Goal: Task Accomplishment & Management: Use online tool/utility

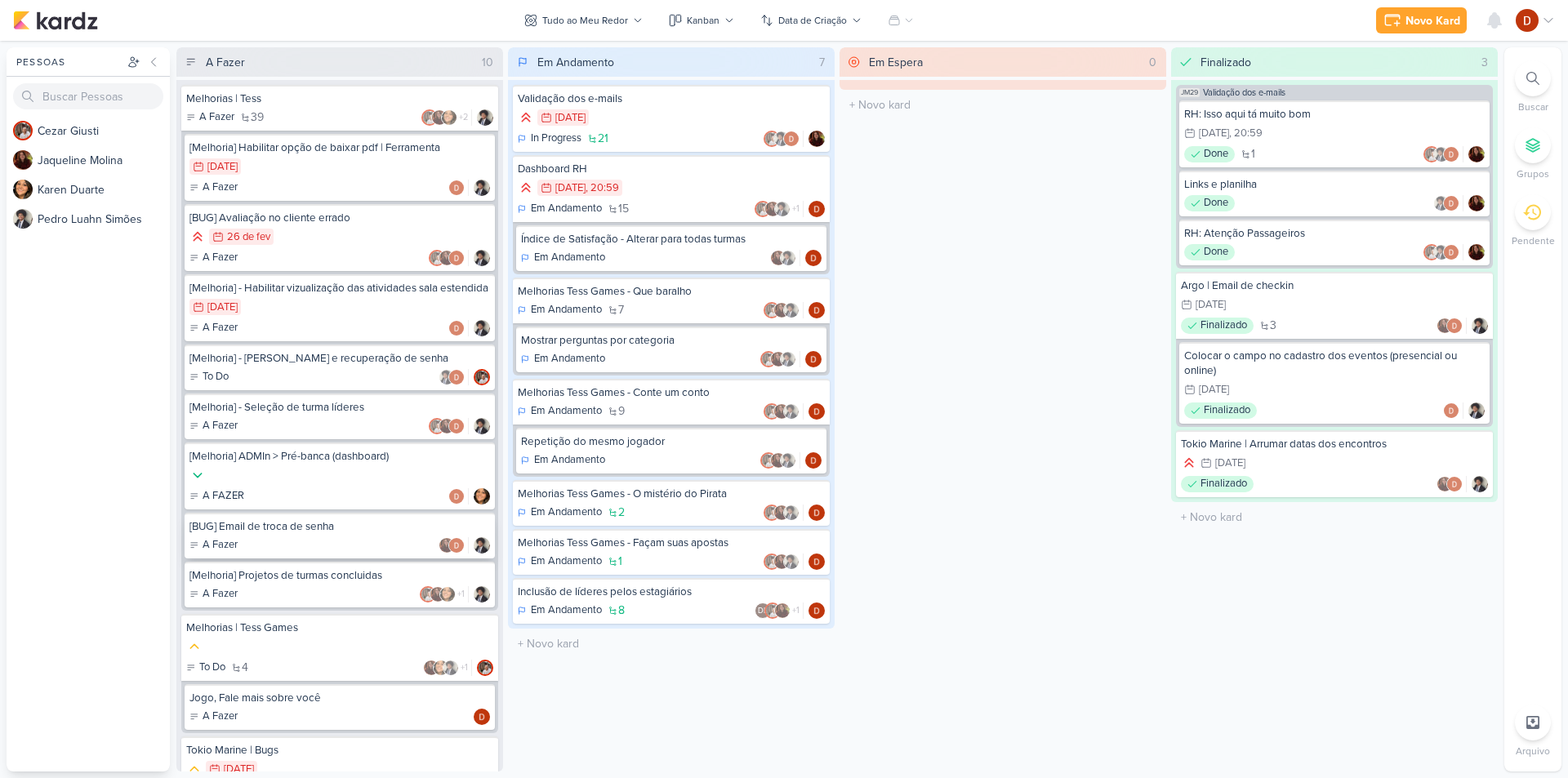
click at [317, 553] on div "A Fazer" at bounding box center [340, 546] width 301 height 16
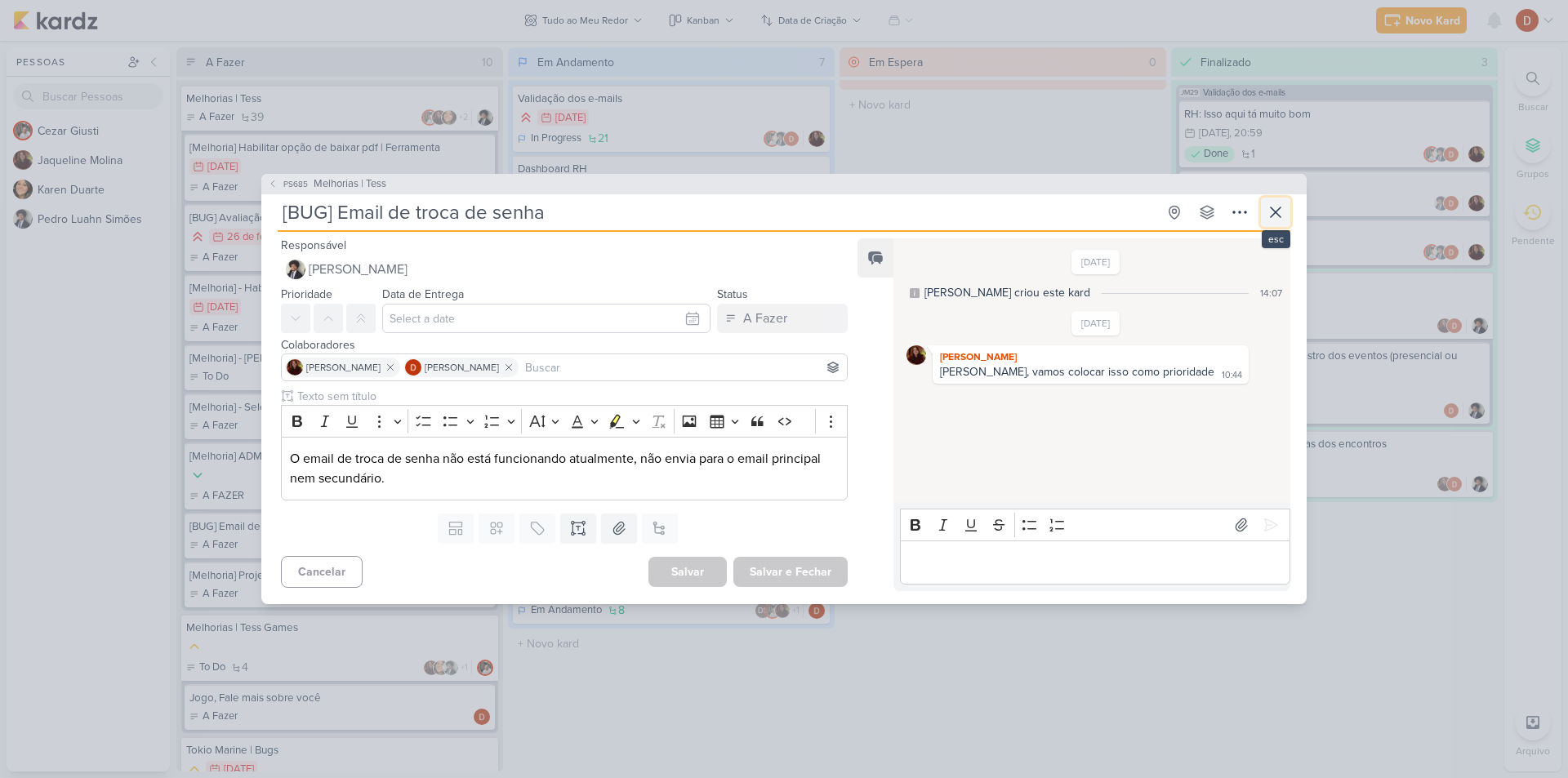
click at [1280, 214] on icon at bounding box center [1276, 213] width 20 height 20
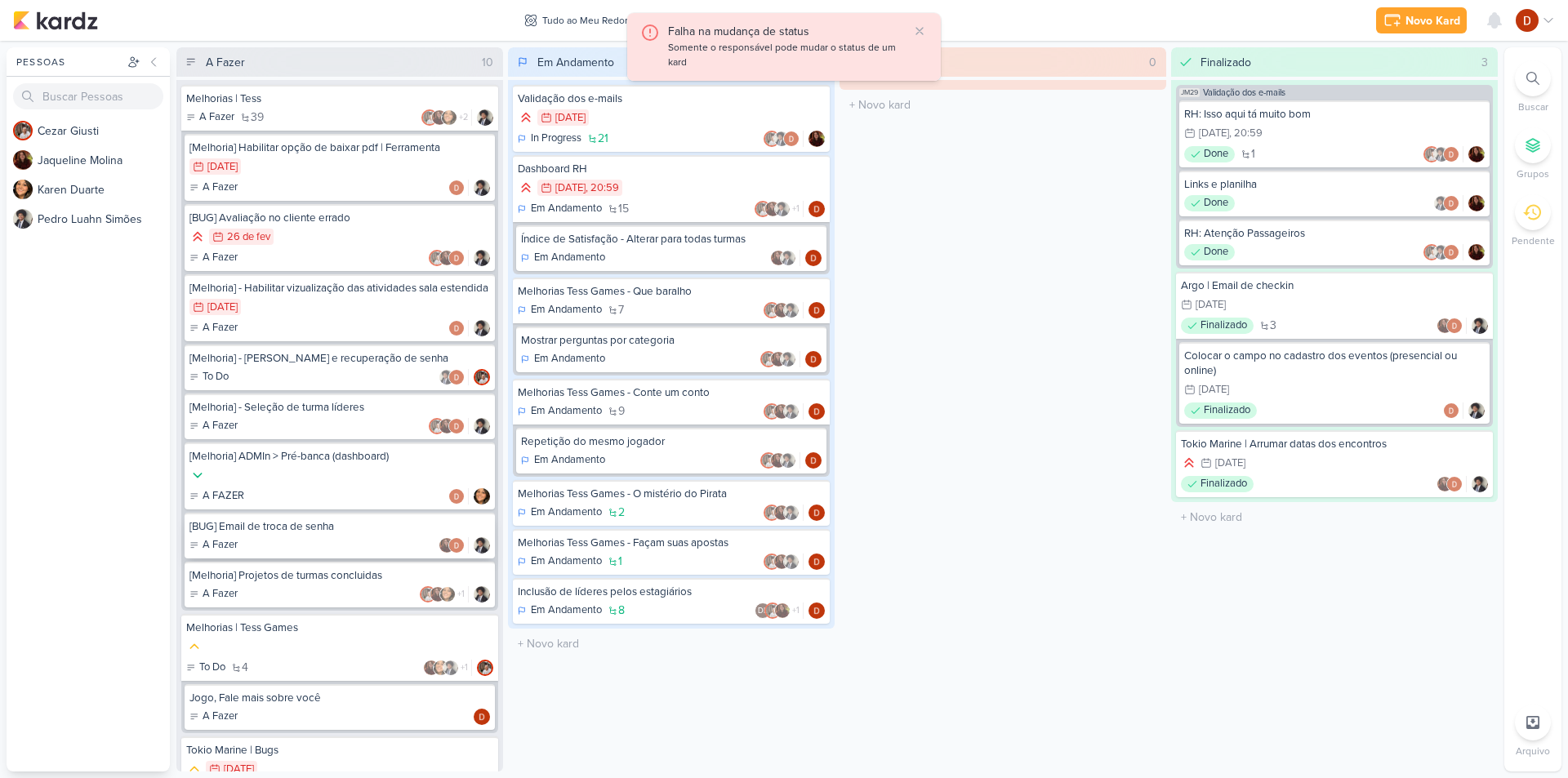
click at [328, 534] on div "[BUG] Email de troca de senha" at bounding box center [340, 527] width 301 height 15
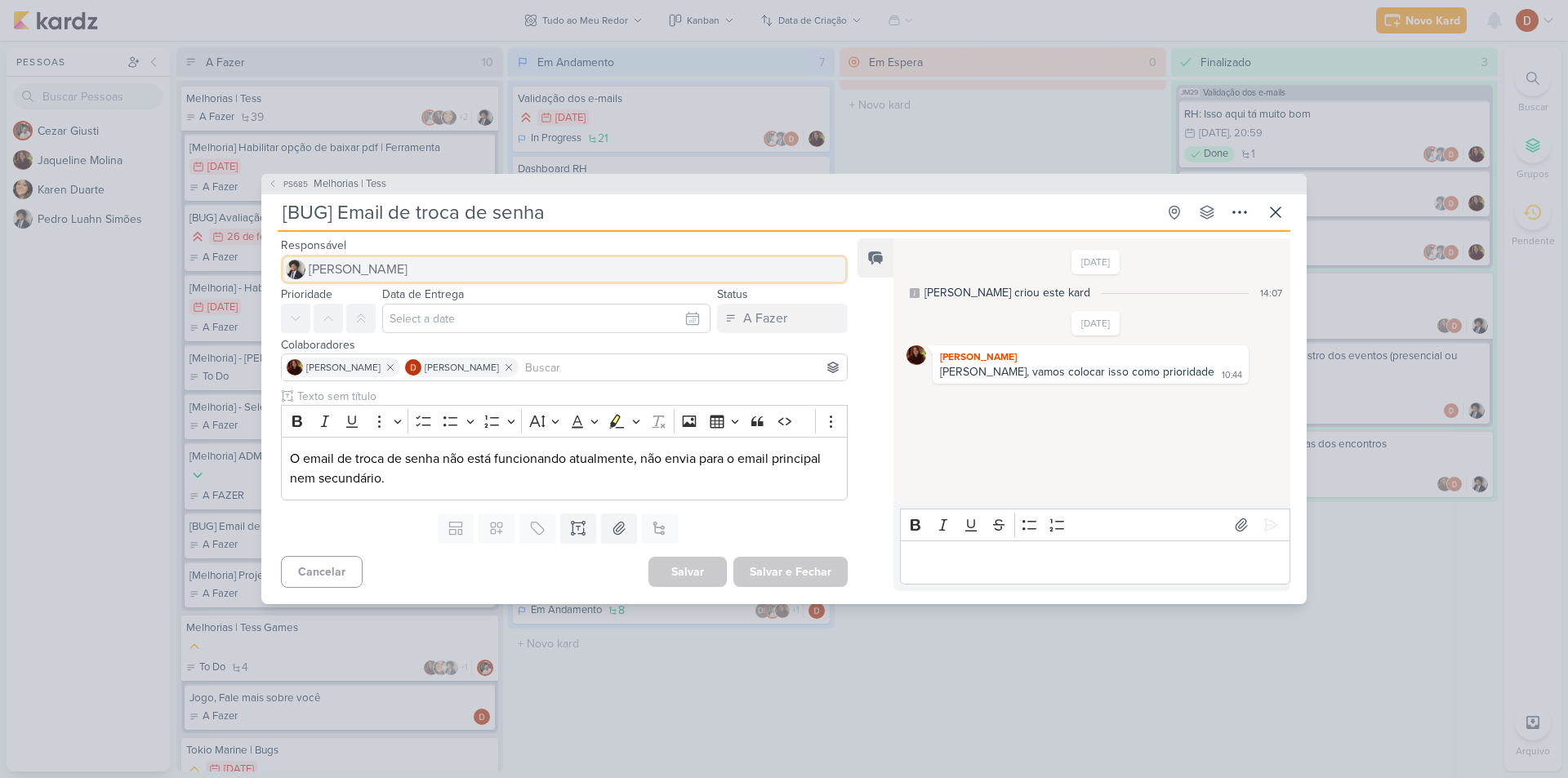
click at [392, 282] on button "[PERSON_NAME]" at bounding box center [565, 269] width 567 height 30
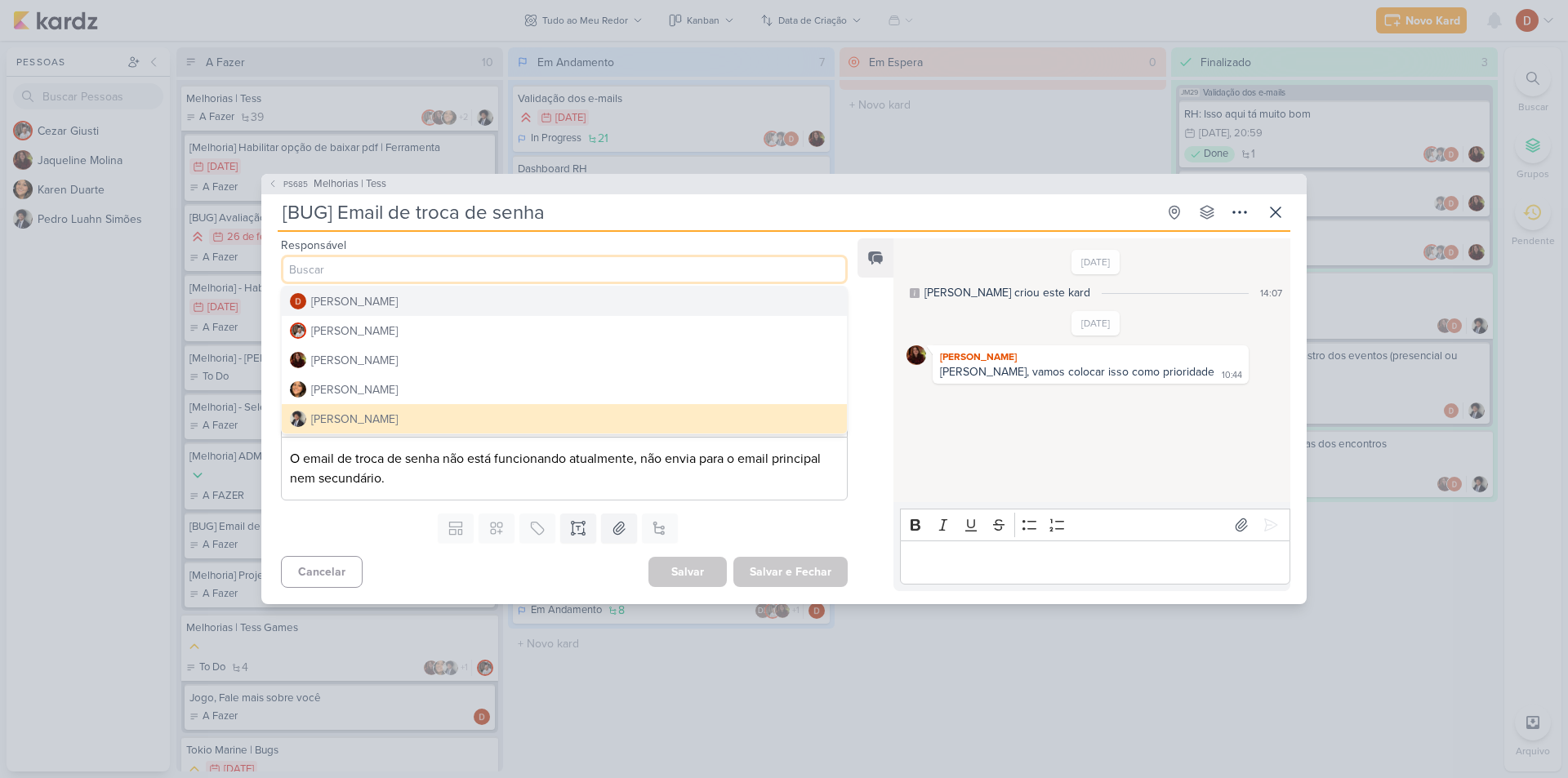
click at [393, 302] on div "[PERSON_NAME]" at bounding box center [354, 302] width 87 height 17
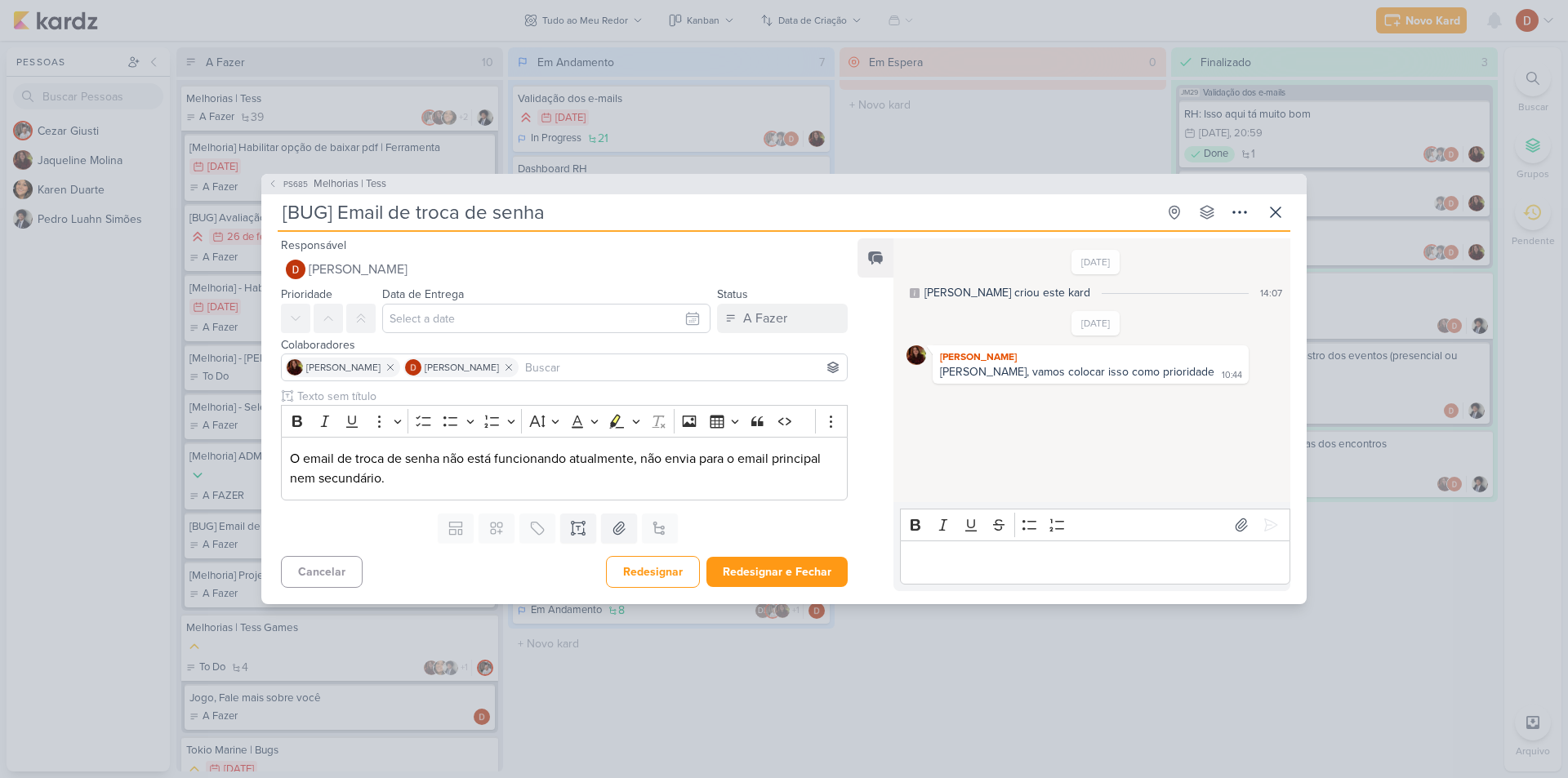
click at [578, 373] on input at bounding box center [683, 368] width 322 height 20
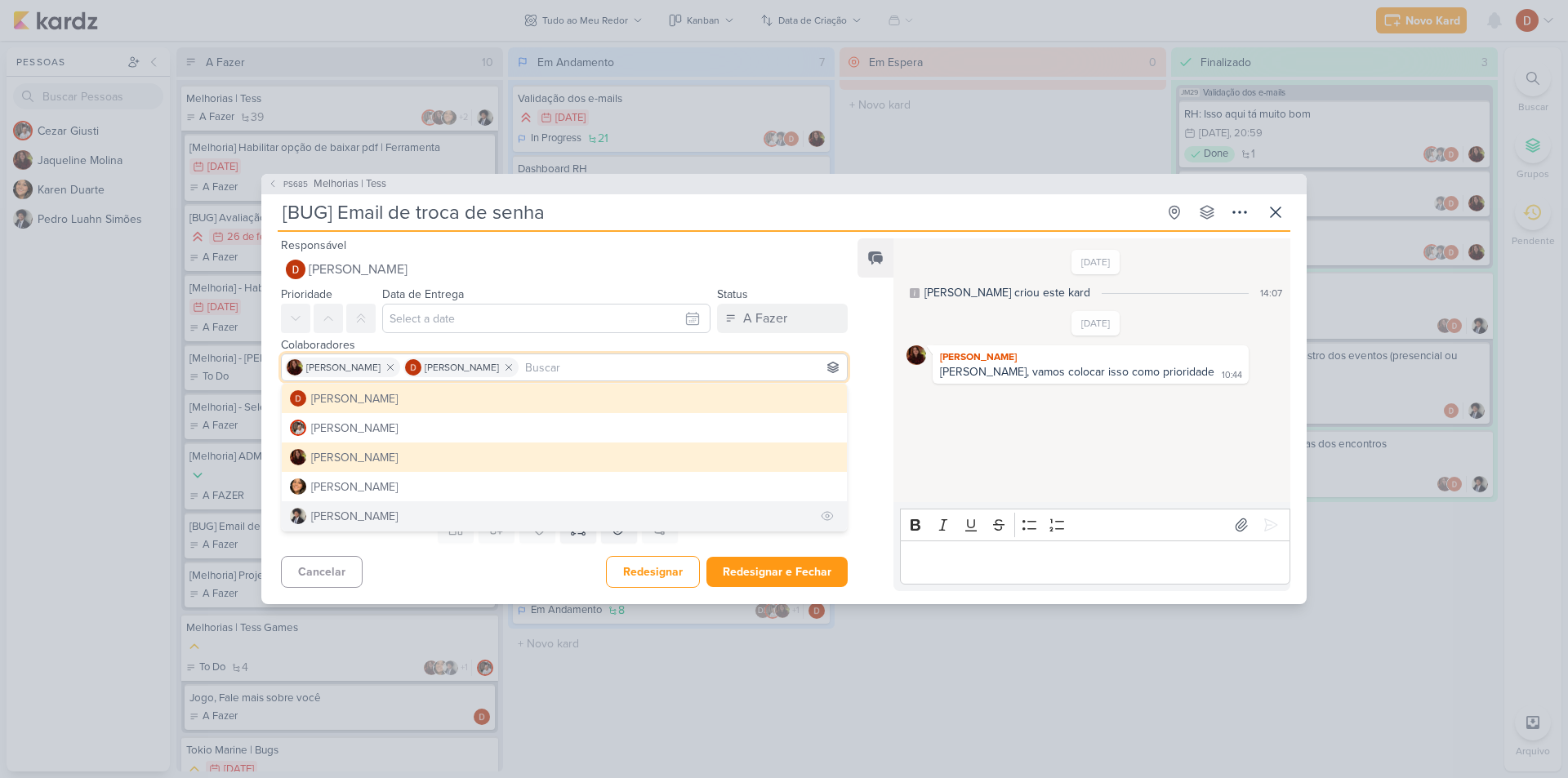
click at [482, 515] on button "[PERSON_NAME]" at bounding box center [565, 516] width 566 height 30
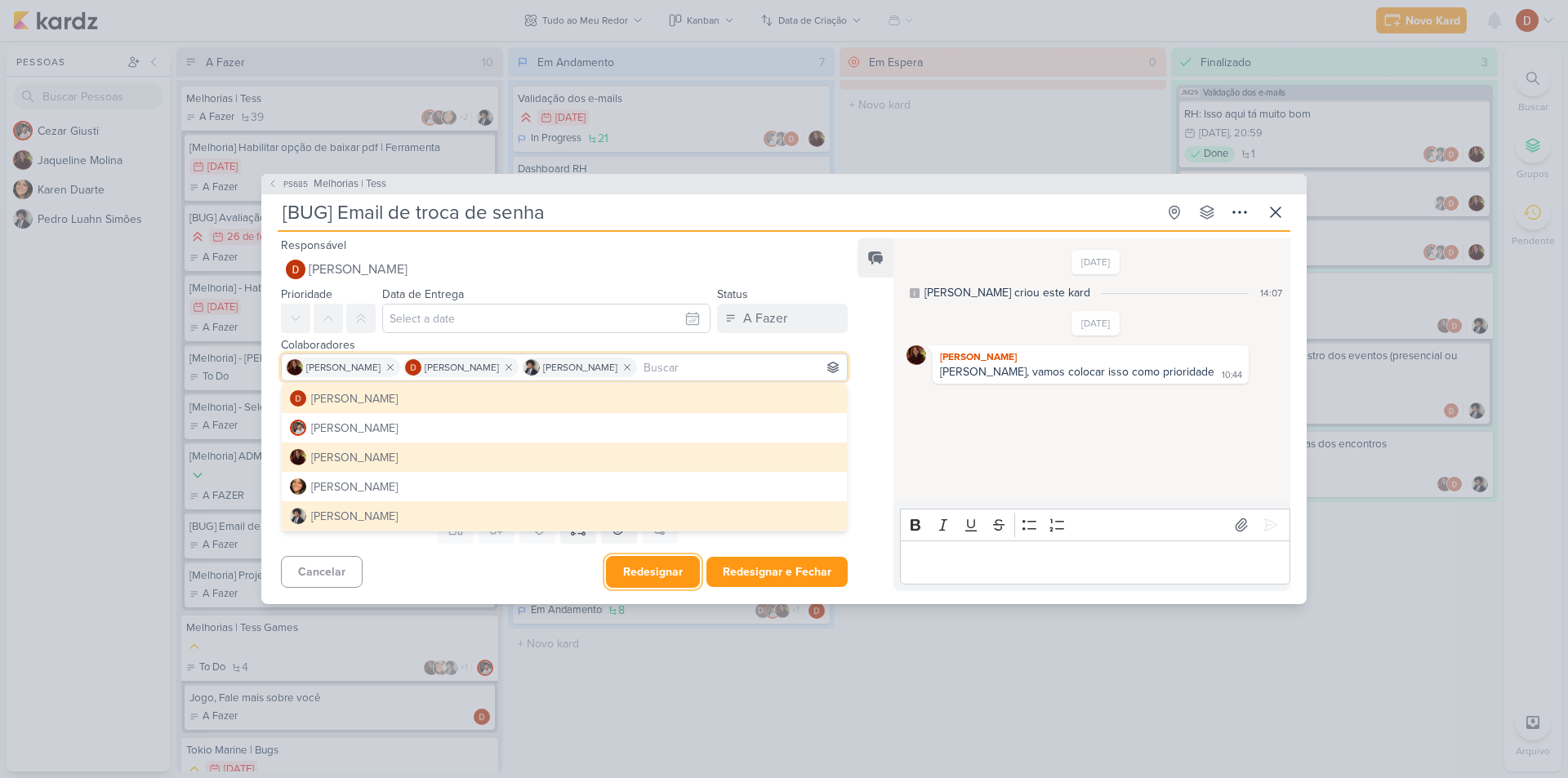
click at [663, 578] on button "Redesignar" at bounding box center [653, 572] width 94 height 32
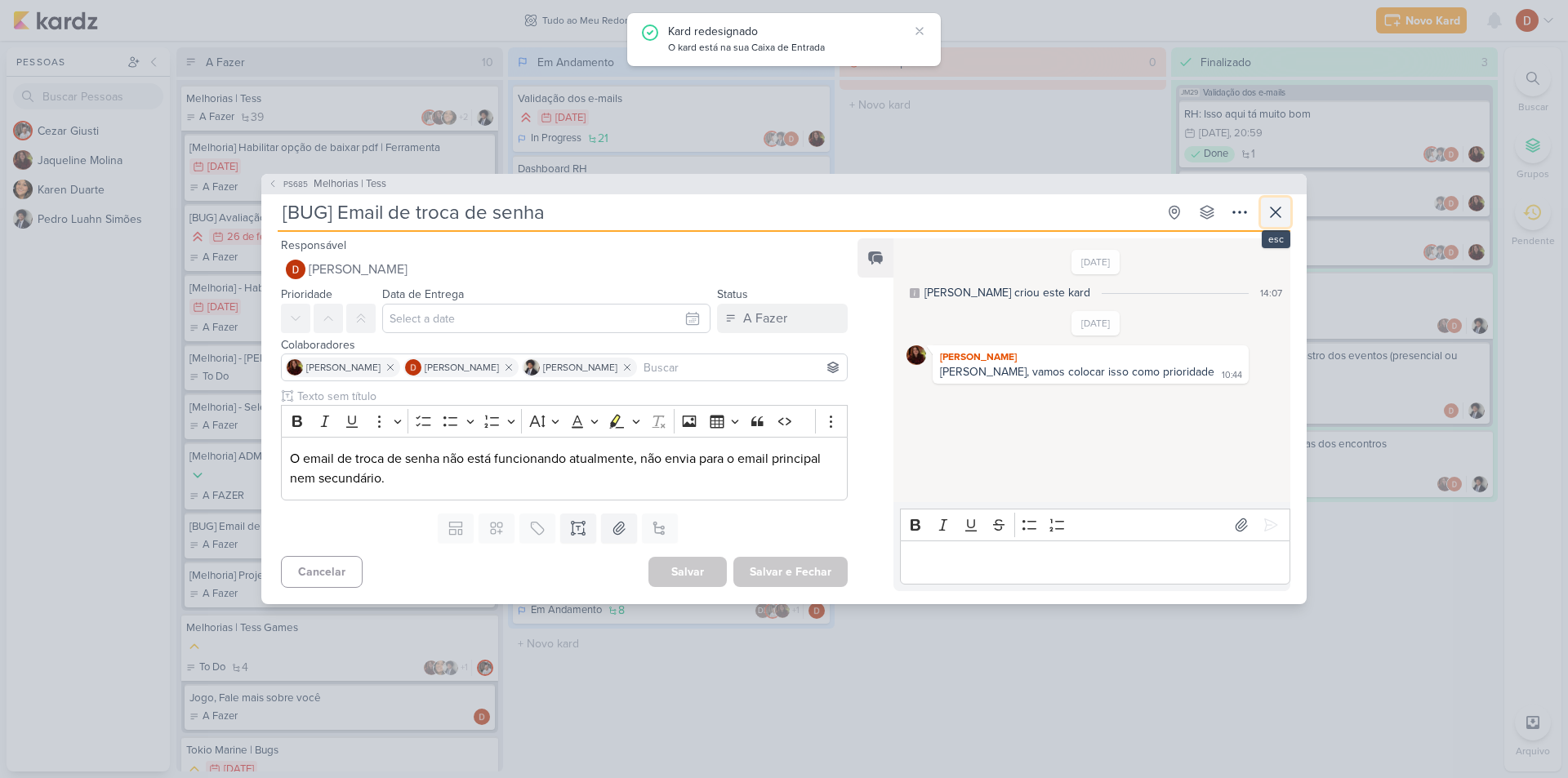
click at [1281, 213] on icon at bounding box center [1276, 213] width 20 height 20
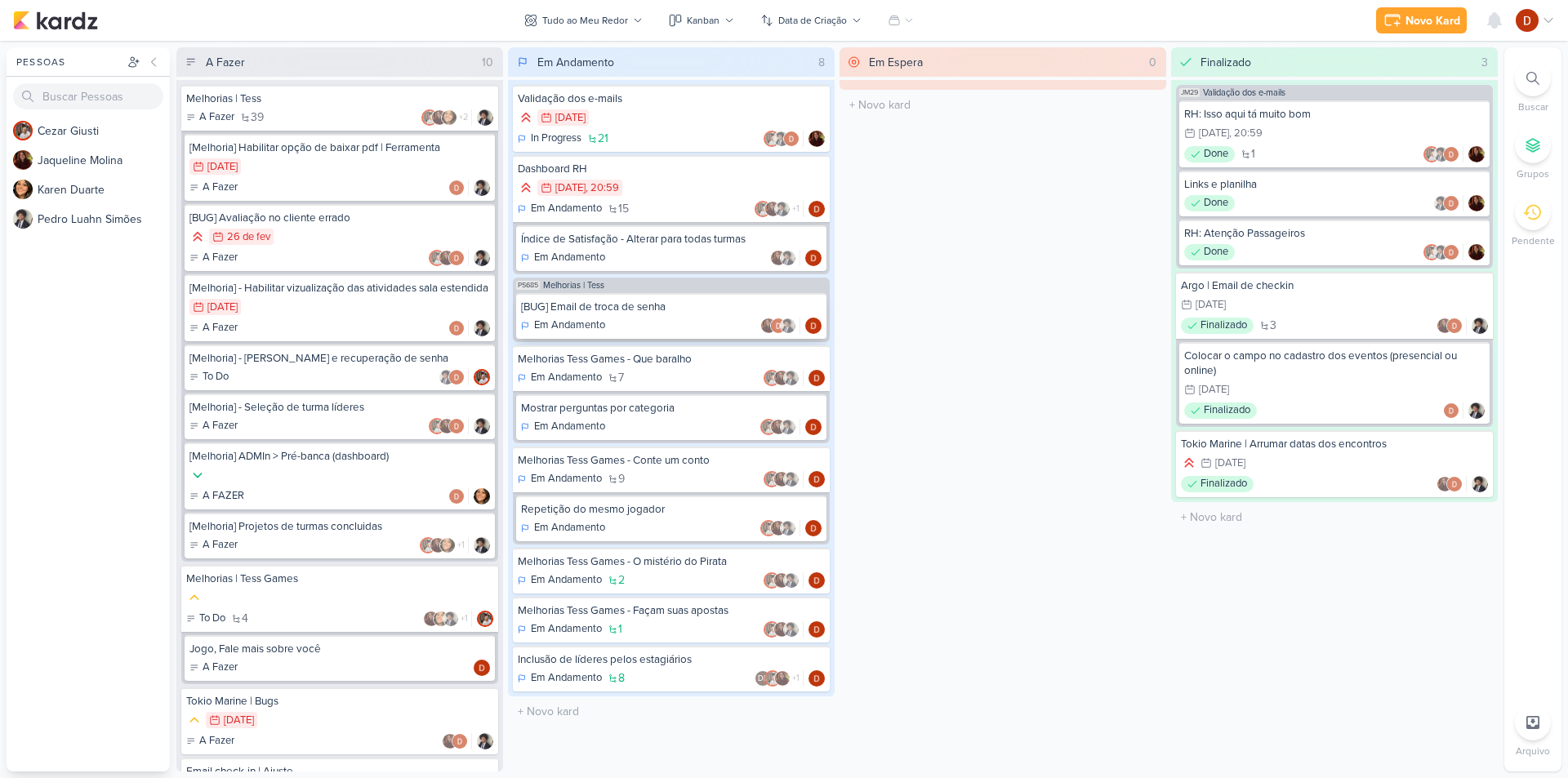
click at [593, 309] on div "[BUG] Email de troca de senha" at bounding box center [671, 307] width 301 height 15
